Goal: Task Accomplishment & Management: Complete application form

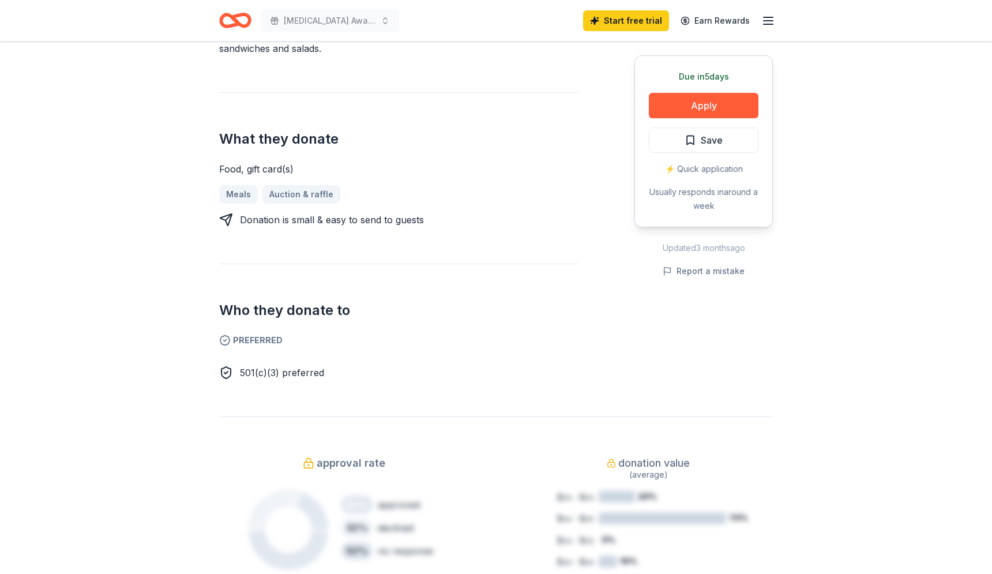
scroll to position [390, 0]
click at [719, 106] on button "Apply" at bounding box center [704, 105] width 110 height 25
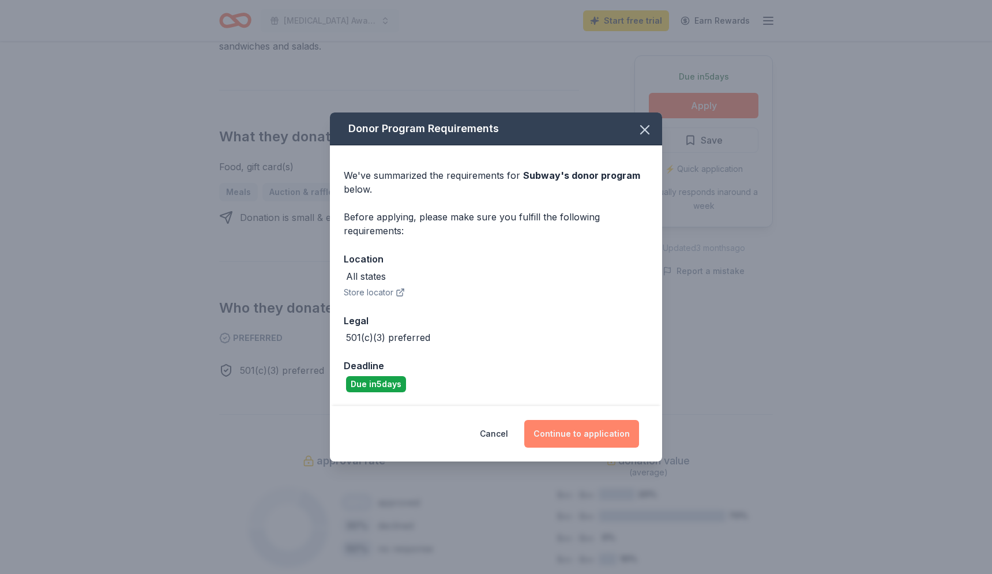
click at [610, 435] on button "Continue to application" at bounding box center [581, 434] width 115 height 28
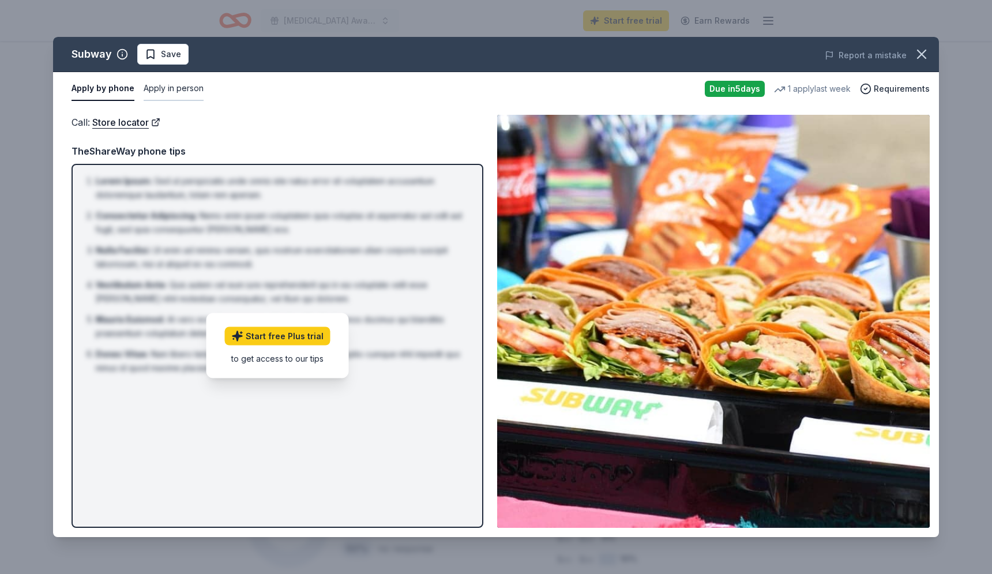
click at [174, 89] on button "Apply in person" at bounding box center [174, 89] width 60 height 24
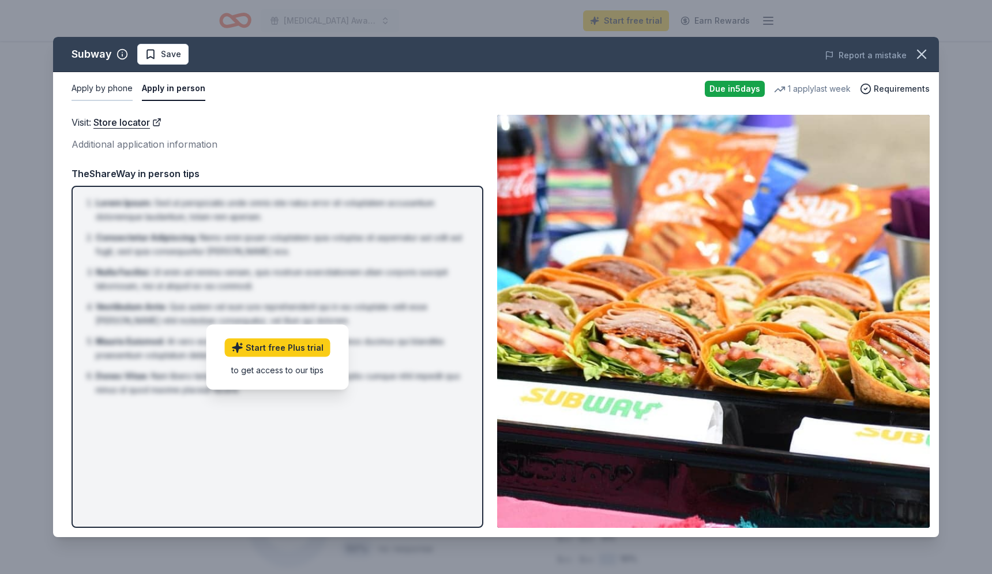
click at [112, 89] on button "Apply by phone" at bounding box center [102, 89] width 61 height 24
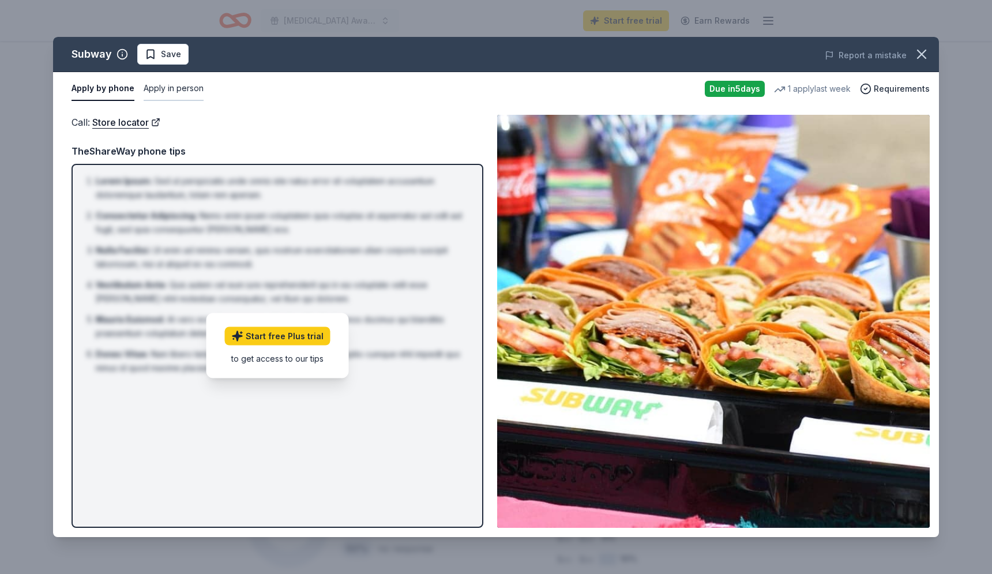
click at [189, 88] on button "Apply in person" at bounding box center [174, 89] width 60 height 24
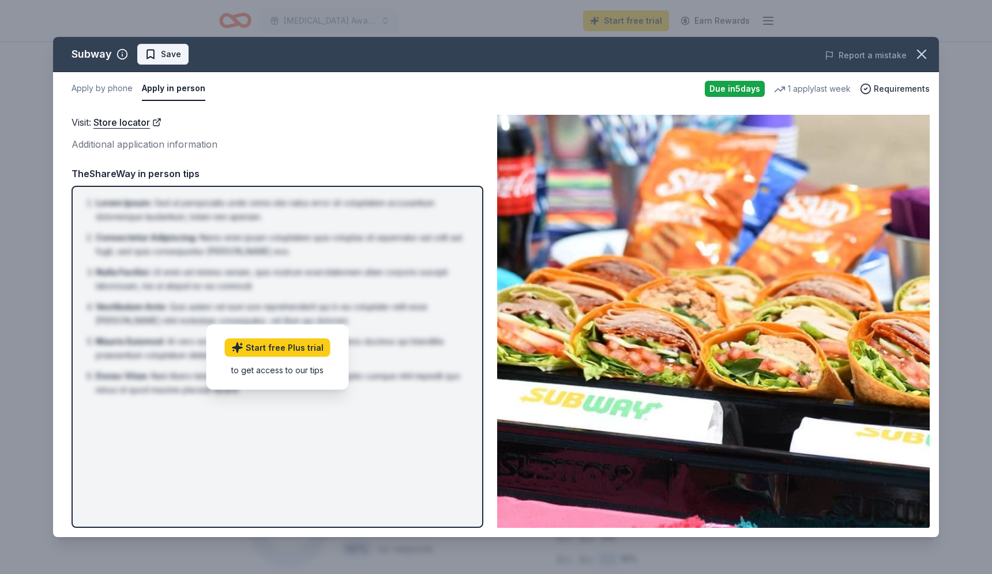
click at [161, 57] on span "Save" at bounding box center [171, 54] width 20 height 14
click at [309, 345] on link "Start free Plus trial" at bounding box center [278, 347] width 106 height 18
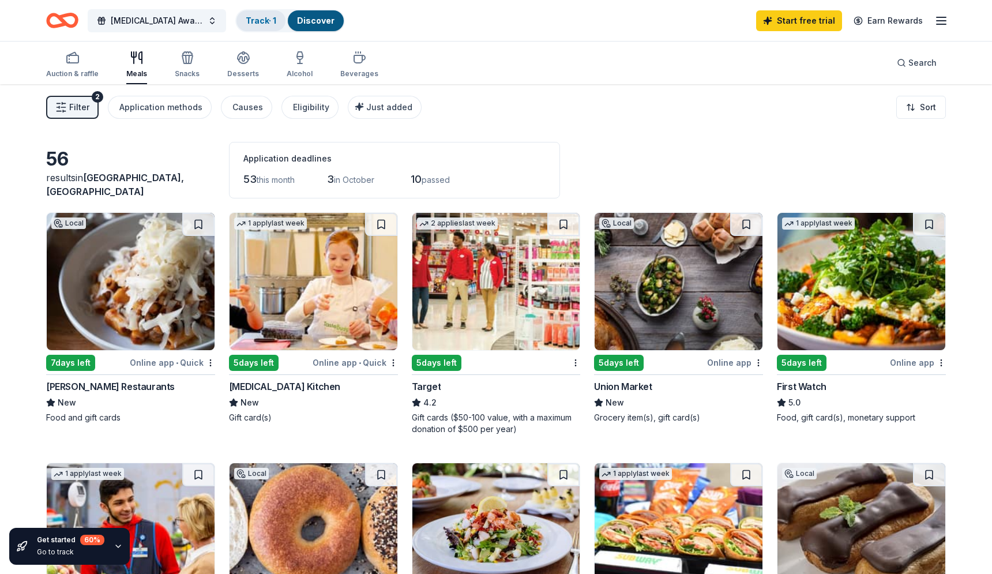
click at [258, 19] on link "Track · 1" at bounding box center [261, 21] width 31 height 10
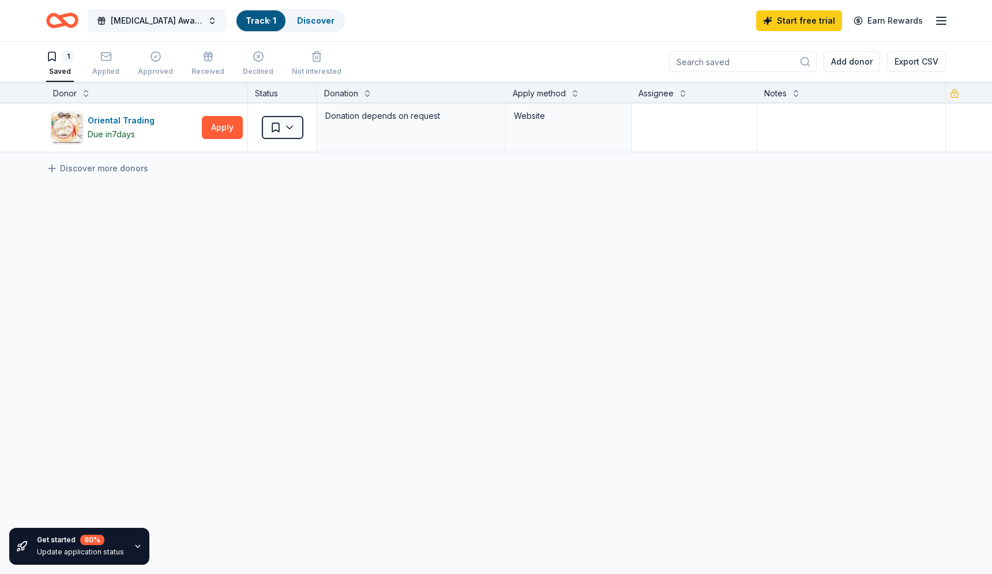
click at [161, 22] on span "[MEDICAL_DATA] Awards/Walk" at bounding box center [157, 21] width 92 height 14
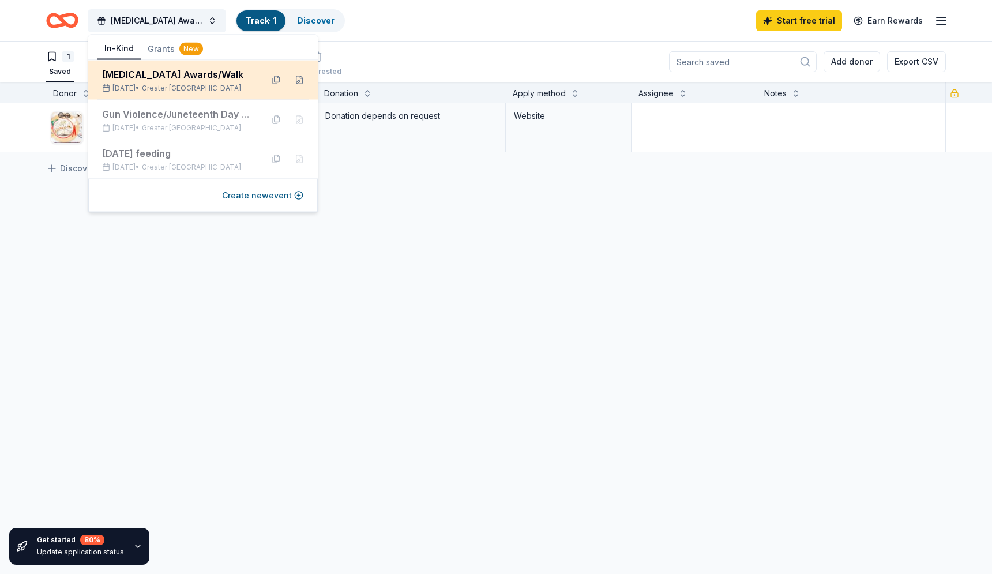
click at [152, 78] on div "[MEDICAL_DATA] Awards/Walk" at bounding box center [177, 75] width 151 height 14
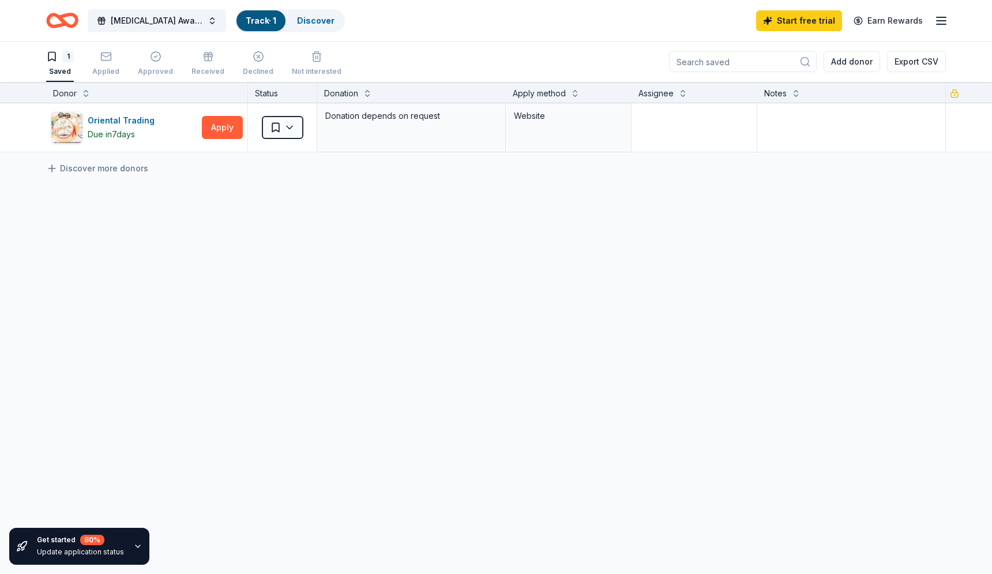
click at [422, 38] on div "Breast Cancer Awards/Walk Track · 1 Discover Start free trial Earn Rewards" at bounding box center [496, 20] width 992 height 41
click at [317, 18] on link "Discover" at bounding box center [316, 21] width 38 height 10
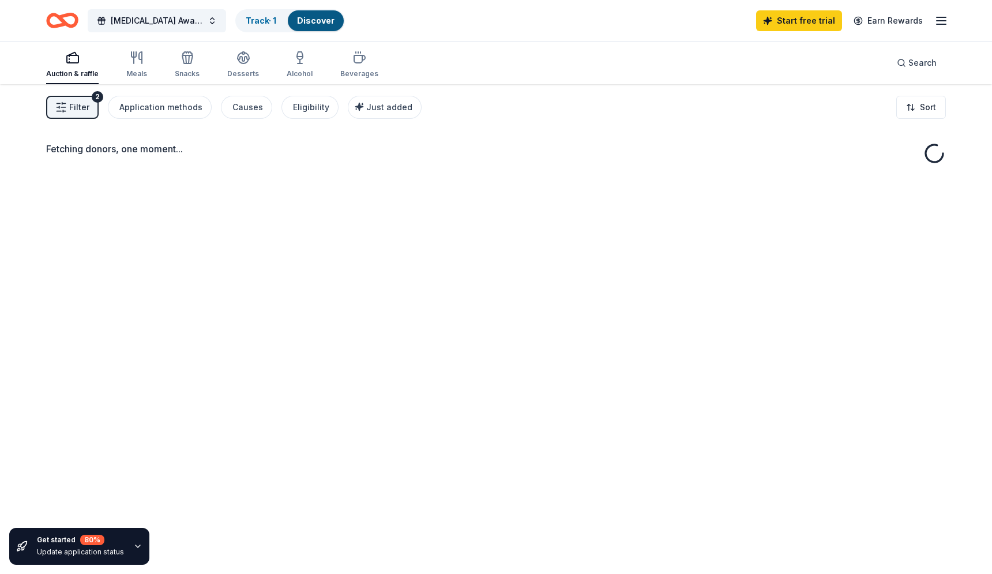
click at [318, 20] on link "Discover" at bounding box center [316, 21] width 38 height 10
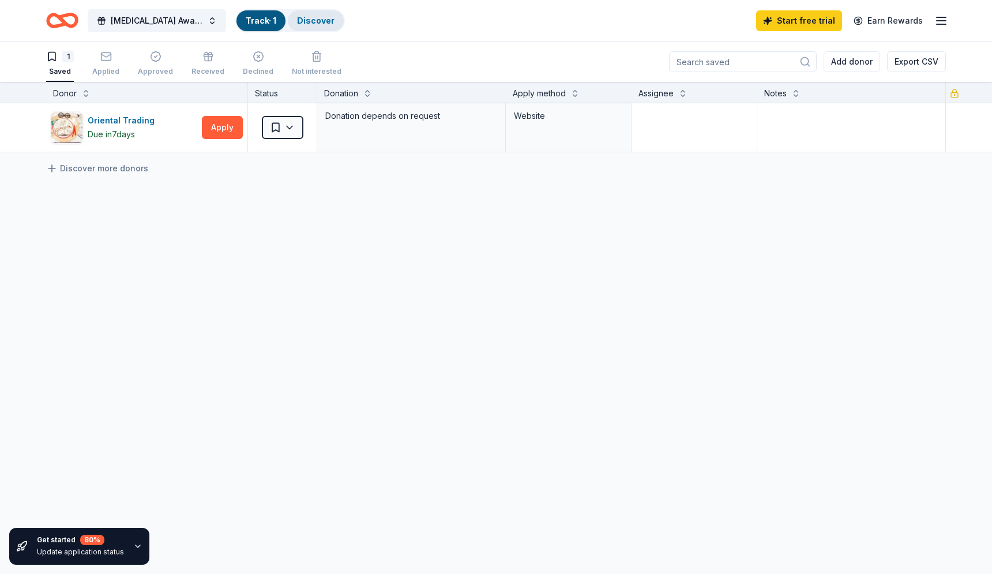
click at [327, 23] on link "Discover" at bounding box center [316, 21] width 38 height 10
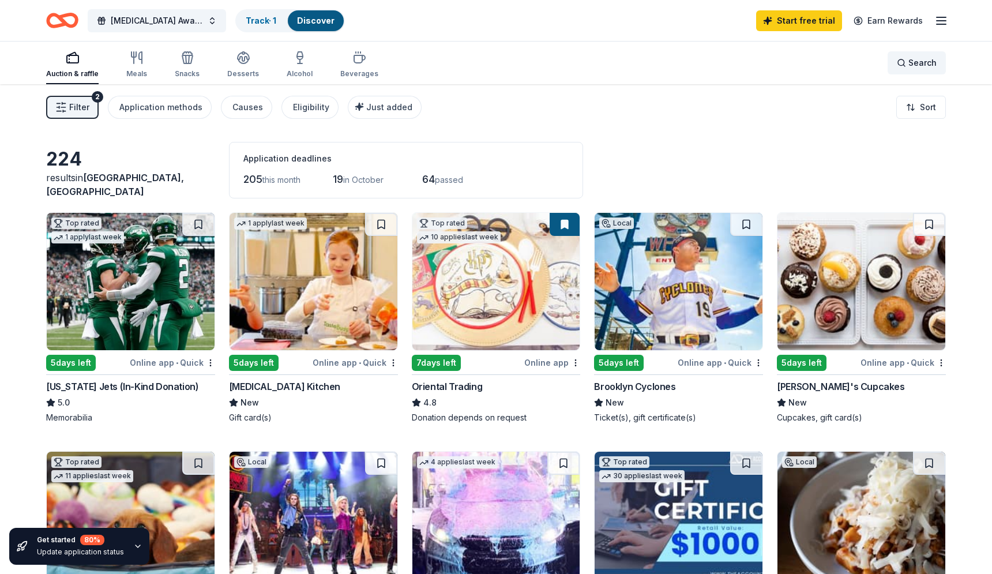
click at [924, 64] on span "Search" at bounding box center [923, 63] width 28 height 14
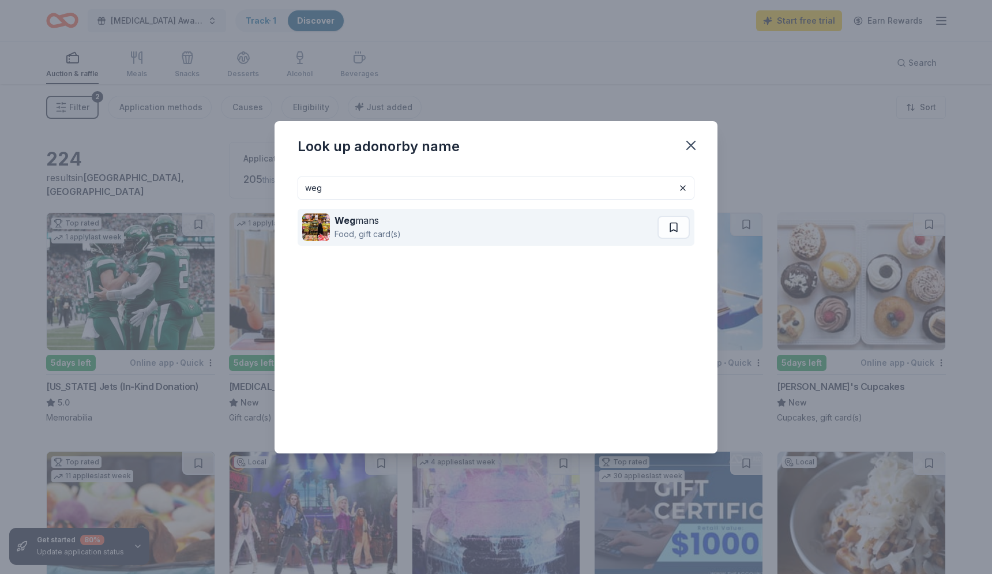
type input "weg"
click at [361, 227] on div "Food, gift card(s)" at bounding box center [368, 234] width 66 height 14
click at [675, 225] on button at bounding box center [674, 227] width 32 height 23
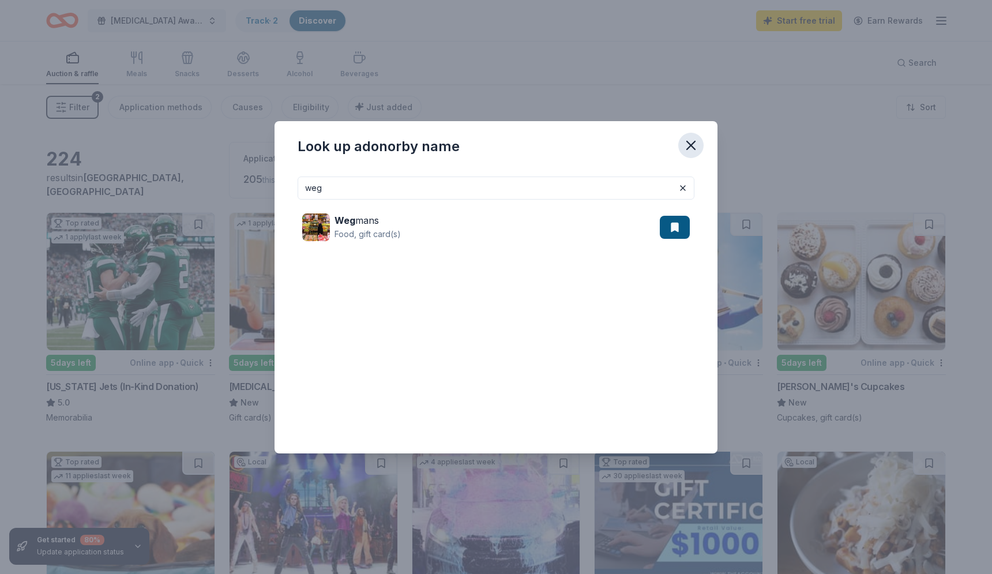
click at [691, 144] on icon "button" at bounding box center [691, 145] width 16 height 16
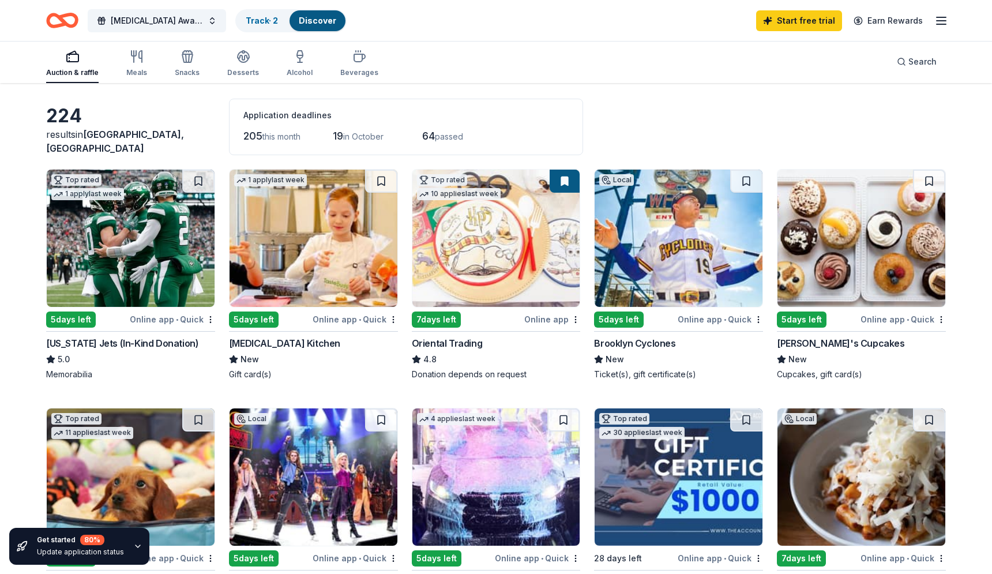
scroll to position [44, 0]
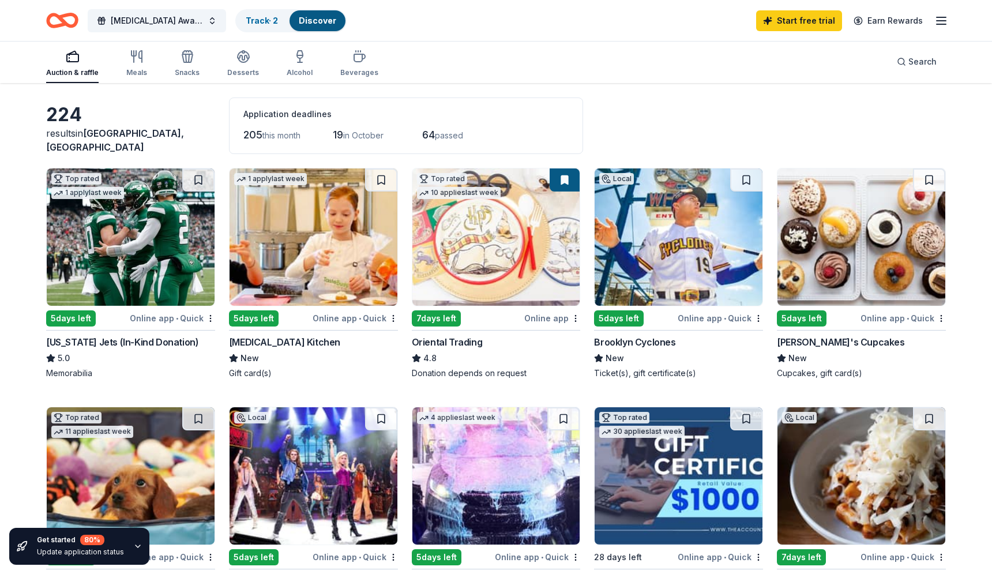
click at [852, 245] on img at bounding box center [862, 236] width 168 height 137
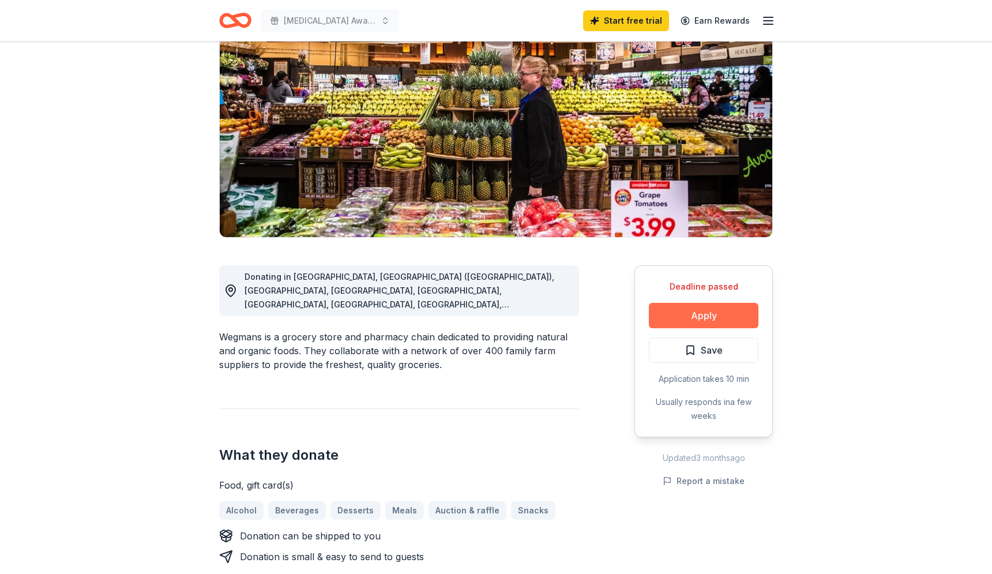
scroll to position [111, 0]
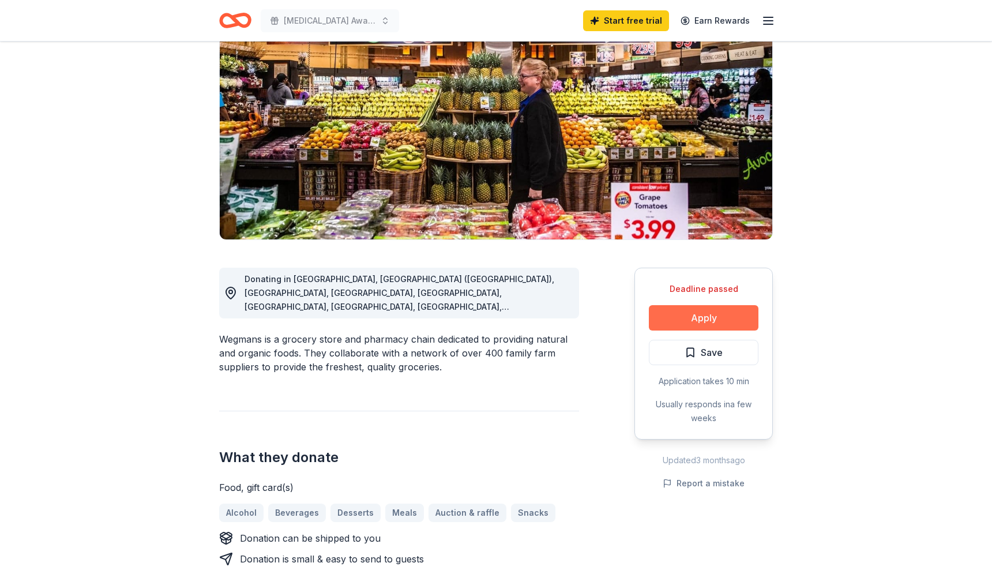
click at [733, 313] on button "Apply" at bounding box center [704, 317] width 110 height 25
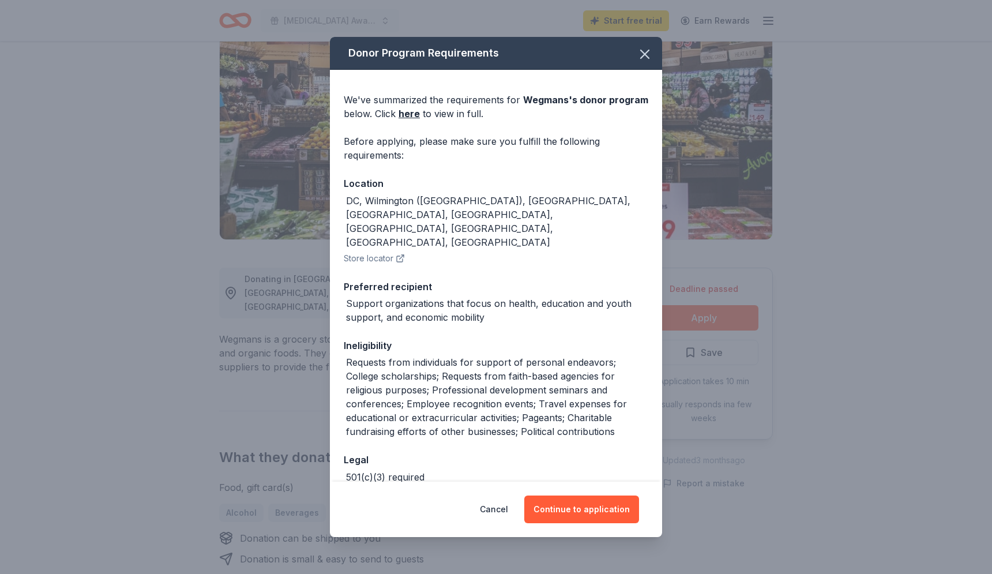
scroll to position [22, 0]
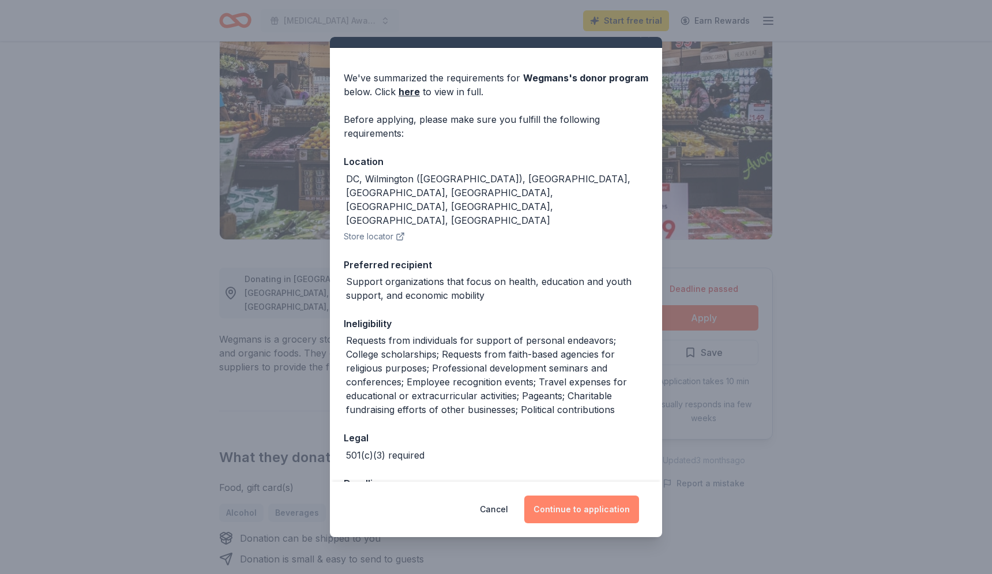
click at [580, 512] on button "Continue to application" at bounding box center [581, 510] width 115 height 28
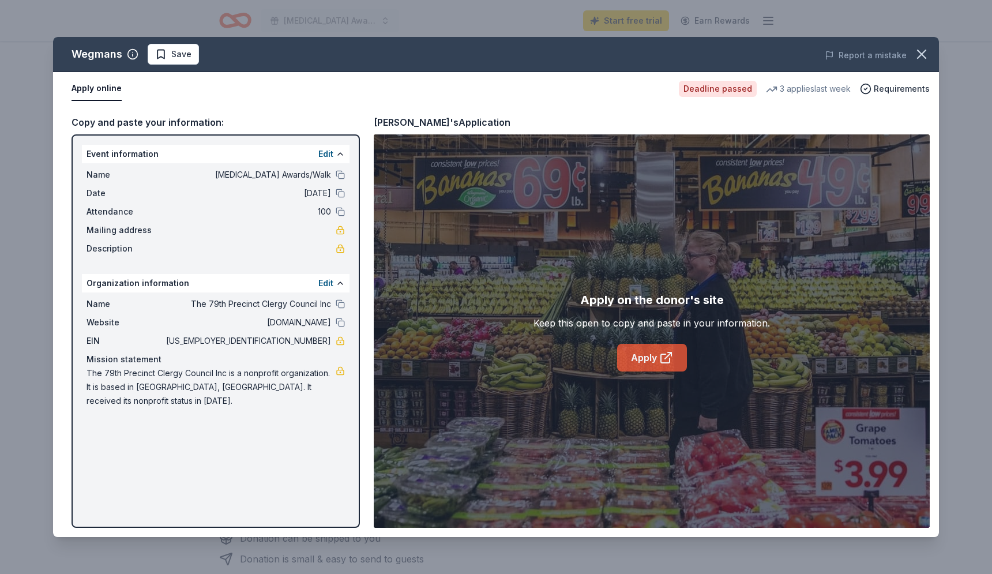
click at [658, 359] on link "Apply" at bounding box center [652, 358] width 70 height 28
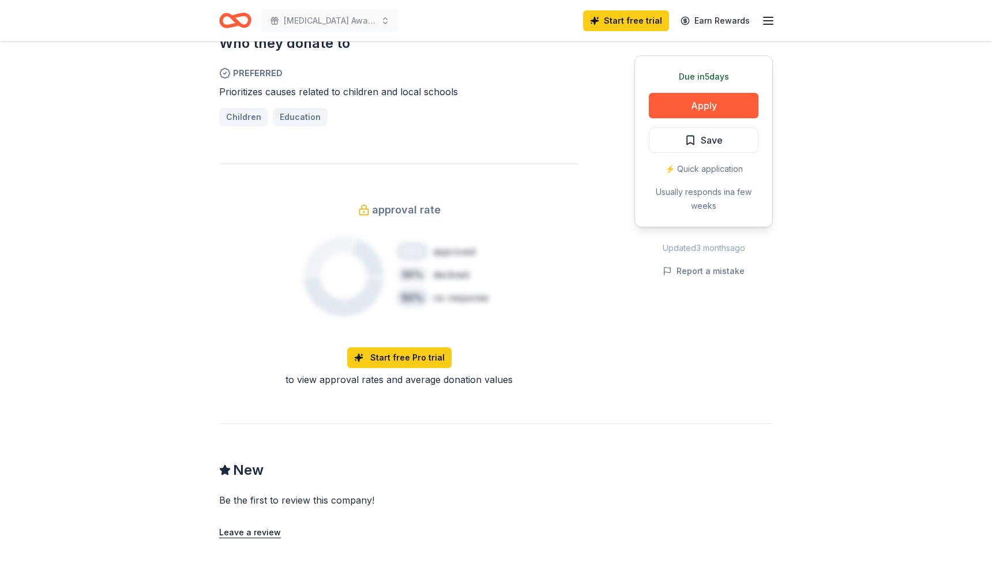
scroll to position [421, 0]
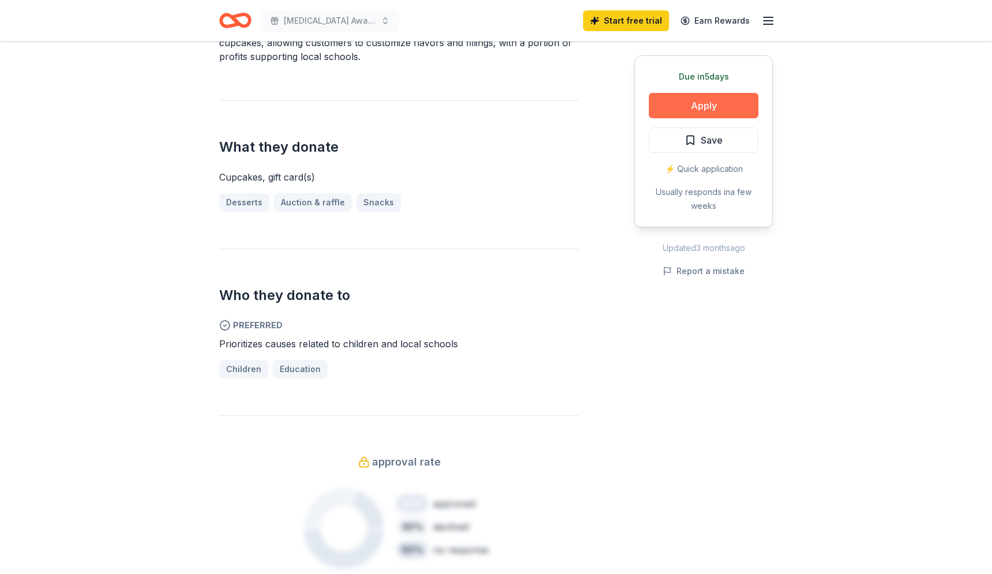
click at [691, 104] on button "Apply" at bounding box center [704, 105] width 110 height 25
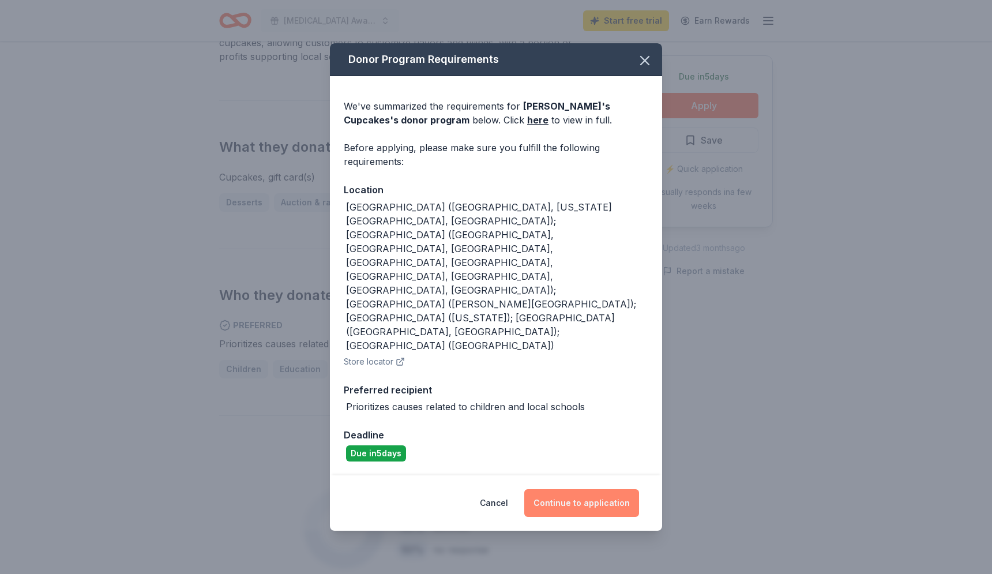
click at [580, 489] on button "Continue to application" at bounding box center [581, 503] width 115 height 28
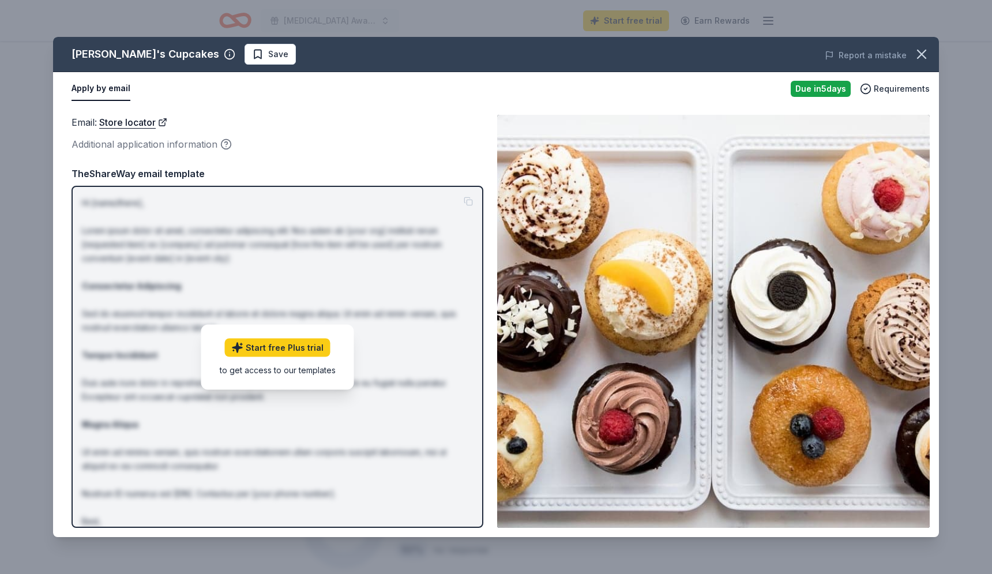
click at [116, 88] on button "Apply by email" at bounding box center [101, 89] width 59 height 24
click at [268, 56] on span "Save" at bounding box center [278, 54] width 20 height 14
click at [181, 18] on div "Molly's Cupcakes Saved Report a mistake Apply by email Due in 5 days Requiremen…" at bounding box center [496, 287] width 992 height 574
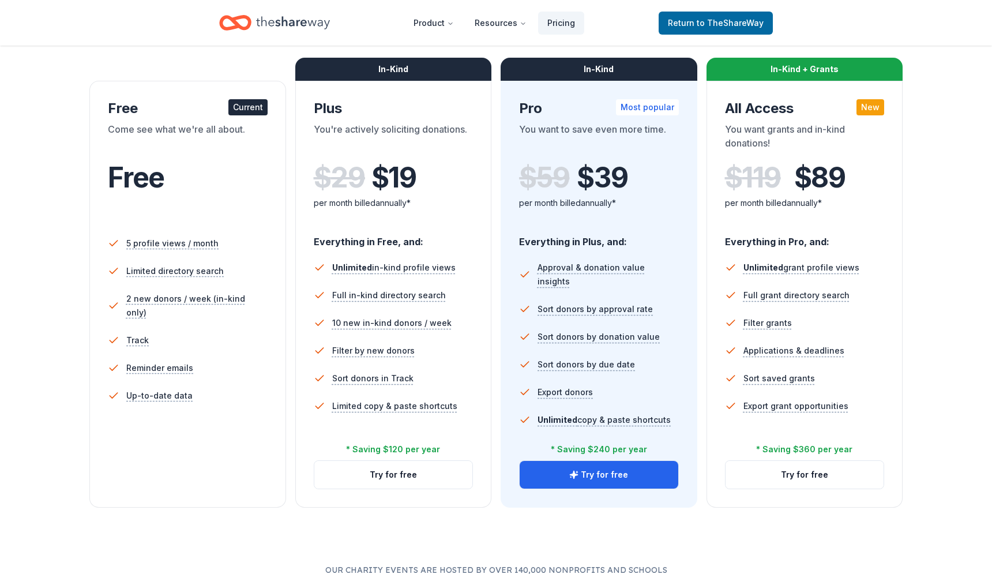
scroll to position [166, 0]
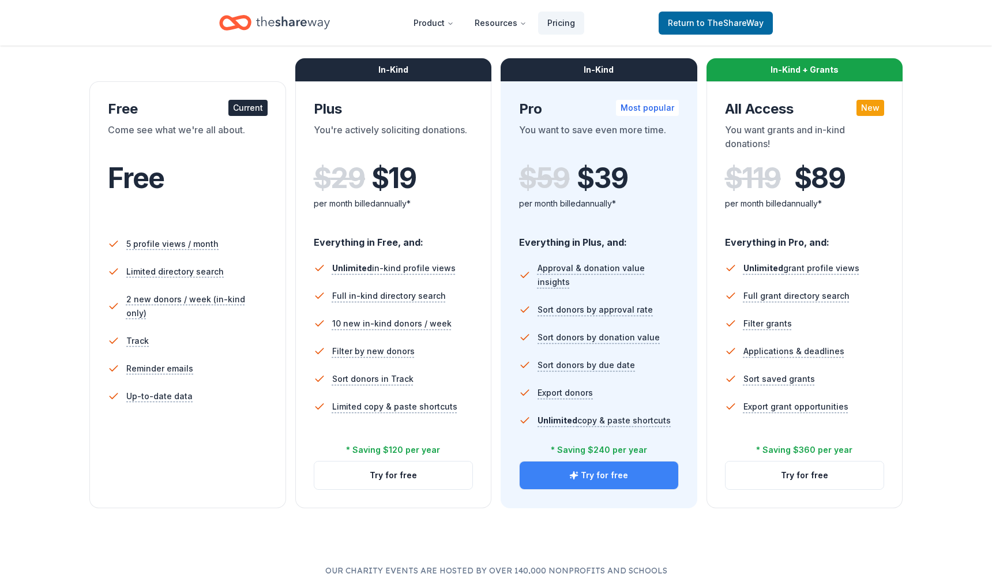
click at [612, 477] on button "Try for free" at bounding box center [599, 476] width 159 height 28
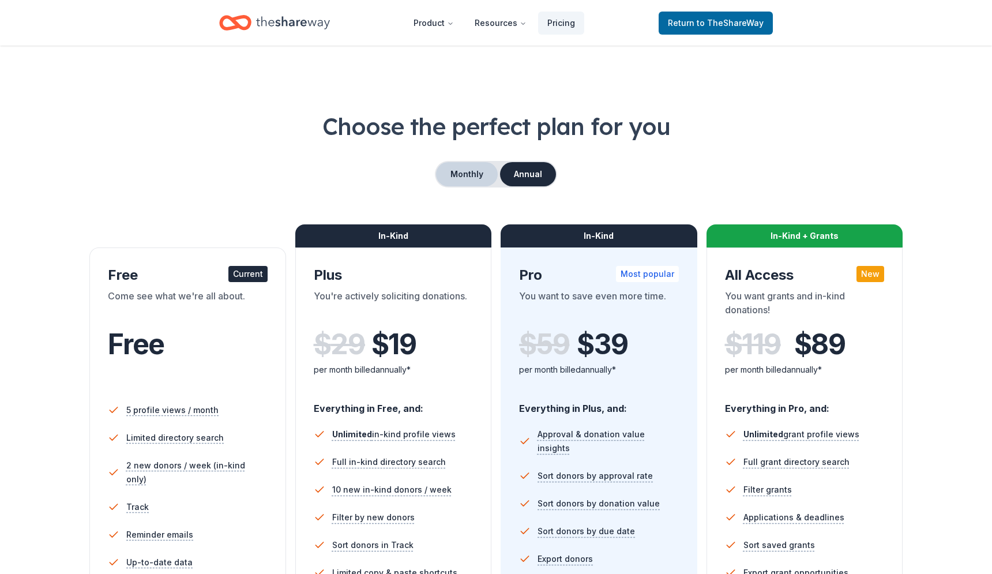
click at [475, 171] on button "Monthly" at bounding box center [467, 174] width 62 height 24
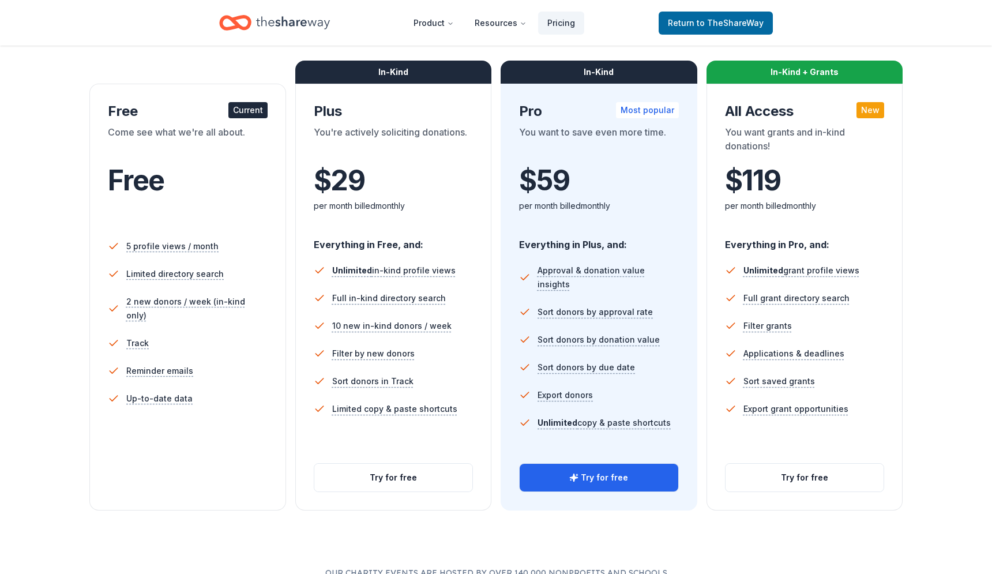
scroll to position [208, 0]
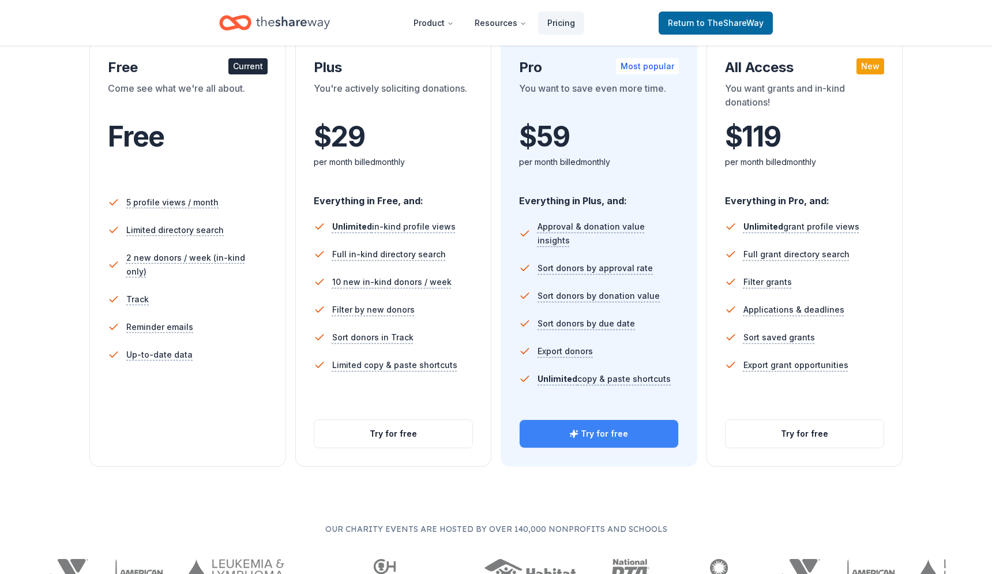
click at [596, 434] on button "Try for free" at bounding box center [599, 434] width 159 height 28
